Goal: Complete application form: Complete application form

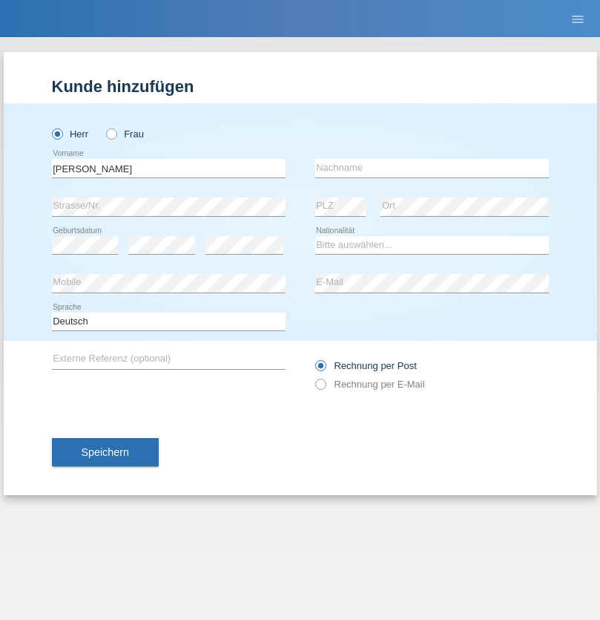
type input "[PERSON_NAME]"
click at [432, 168] on input "text" at bounding box center [432, 168] width 234 height 19
type input "petrselka"
select select "CH"
radio input "true"
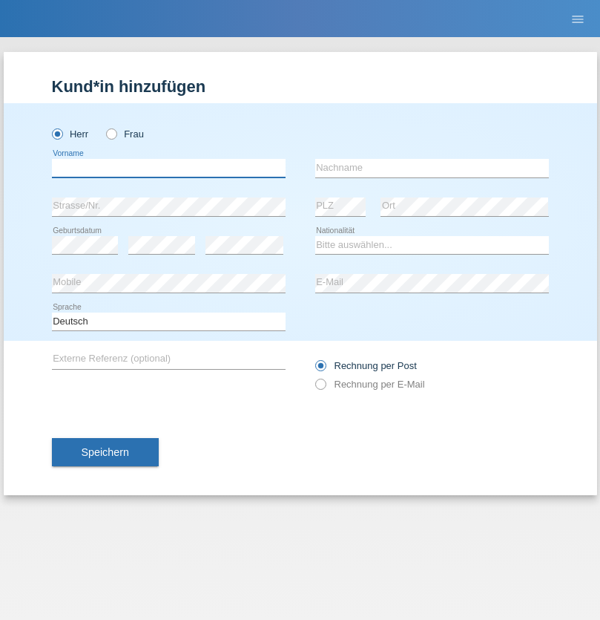
click at [168, 168] on input "text" at bounding box center [169, 168] width 234 height 19
type input "Michele"
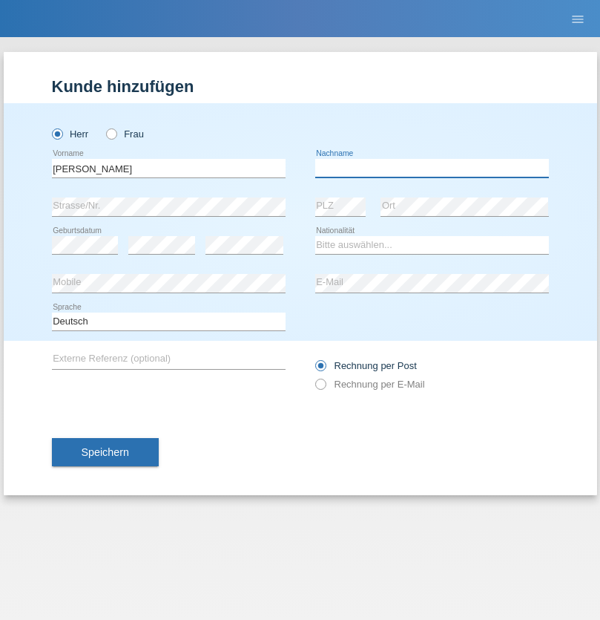
click at [432, 168] on input "text" at bounding box center [432, 168] width 234 height 19
type input "Contartese"
select select "IT"
select select "C"
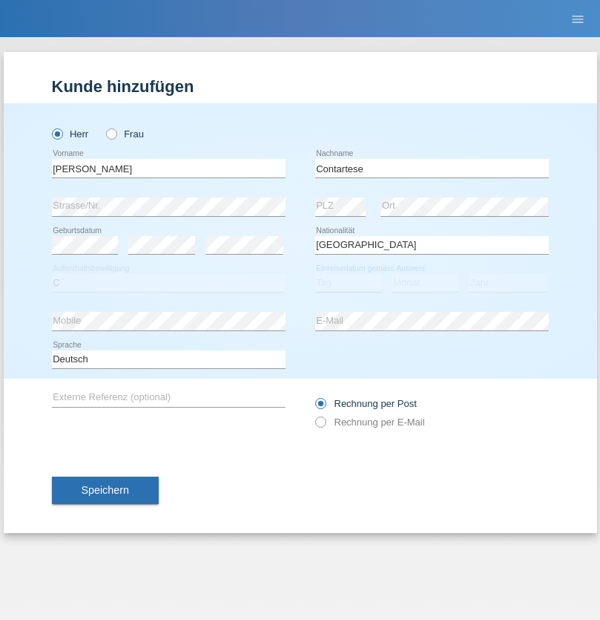
select select "10"
select select "07"
select select "2019"
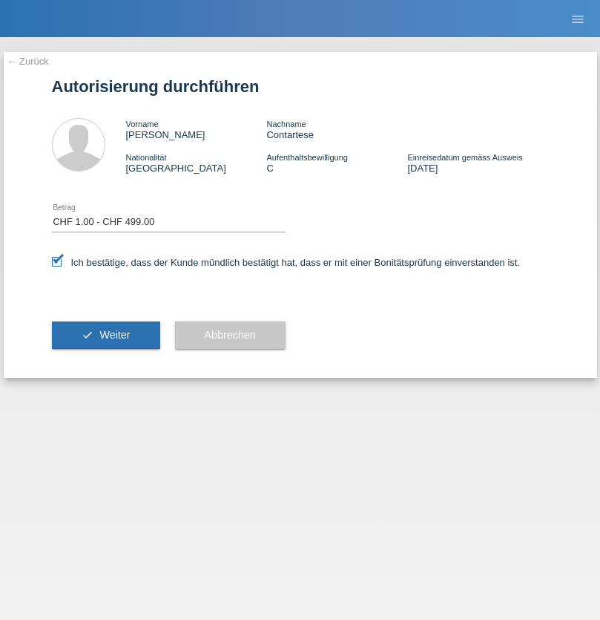
select select "1"
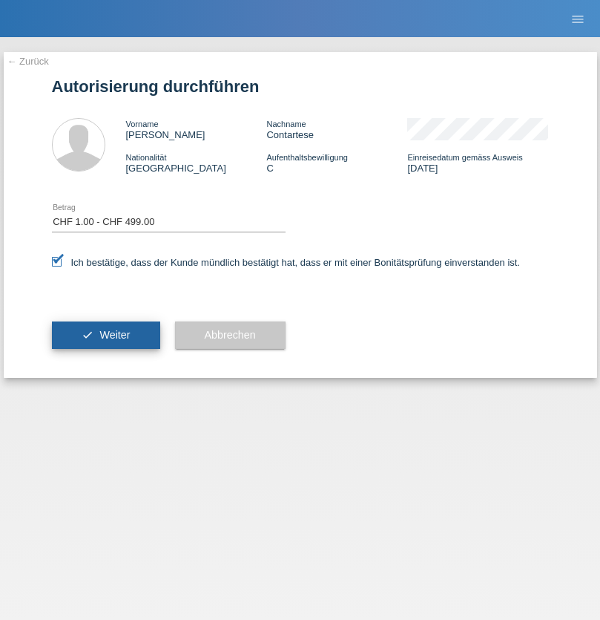
click at [105, 335] on span "Weiter" at bounding box center [114, 335] width 30 height 12
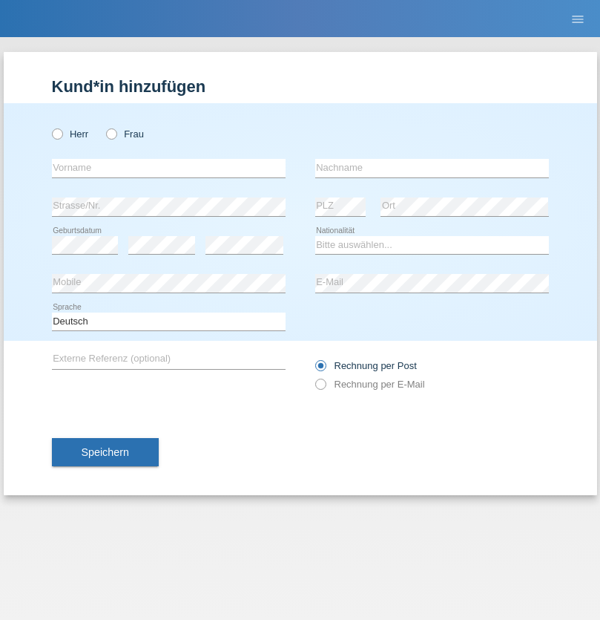
radio input "true"
click at [168, 168] on input "text" at bounding box center [169, 168] width 234 height 19
type input "[PERSON_NAME]"
click at [432, 168] on input "text" at bounding box center [432, 168] width 234 height 19
type input "Schäublin"
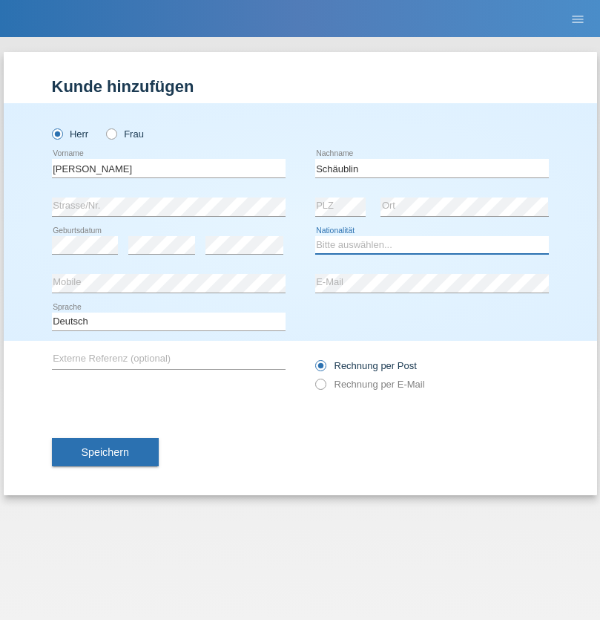
select select "CH"
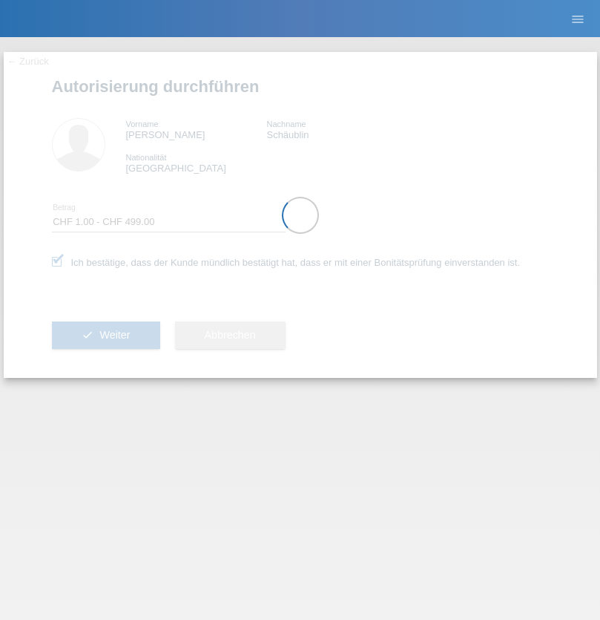
select select "1"
